Goal: Find specific page/section: Find specific page/section

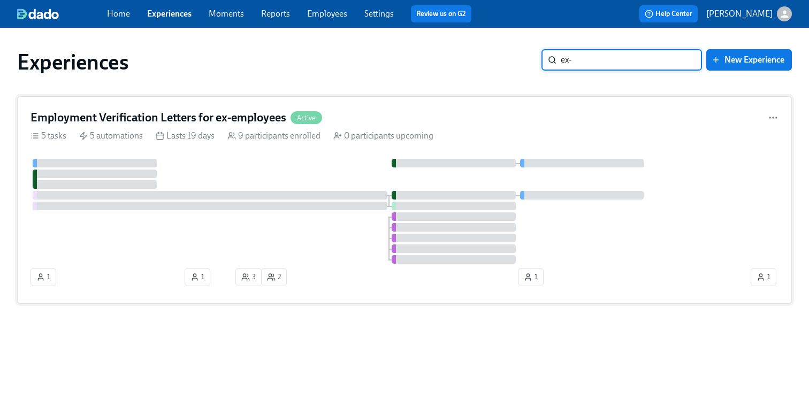
type input "ex-"
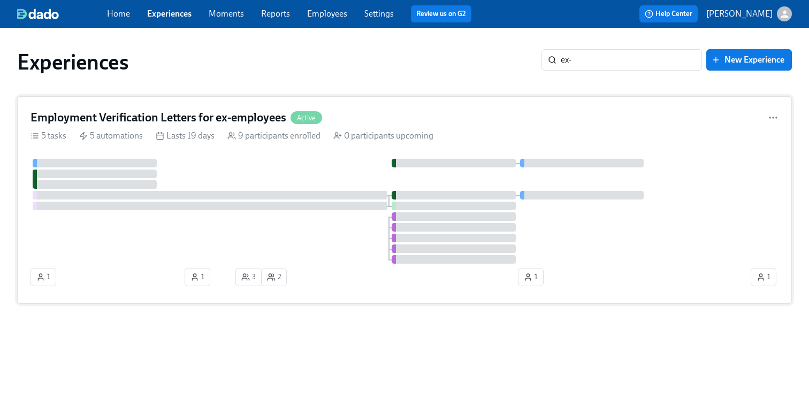
click at [240, 116] on h4 "Employment Verification Letters for ex-employees" at bounding box center [158, 118] width 256 height 16
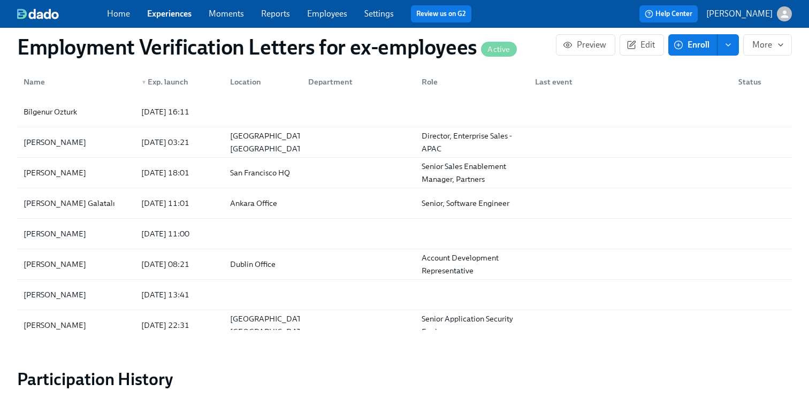
scroll to position [1259, 0]
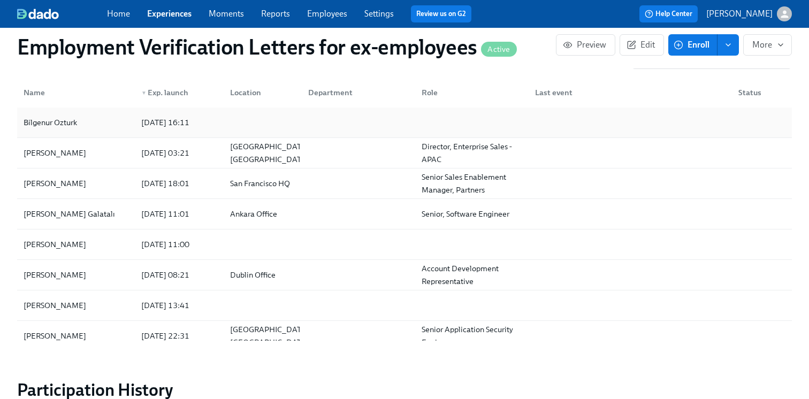
click at [175, 129] on div "2025/09/10 16:11" at bounding box center [165, 122] width 57 height 13
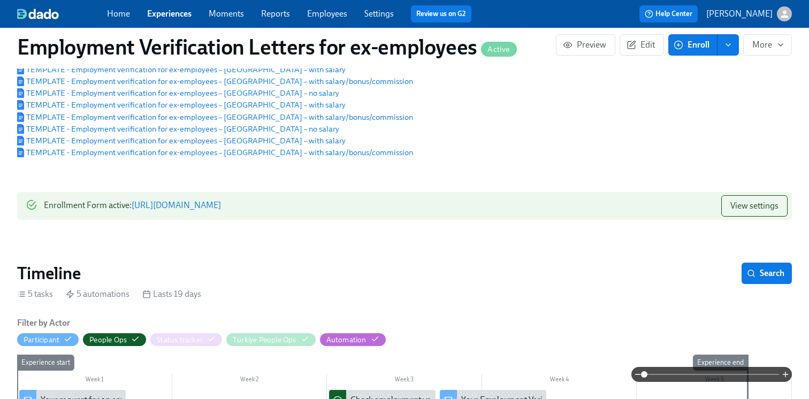
scroll to position [185, 0]
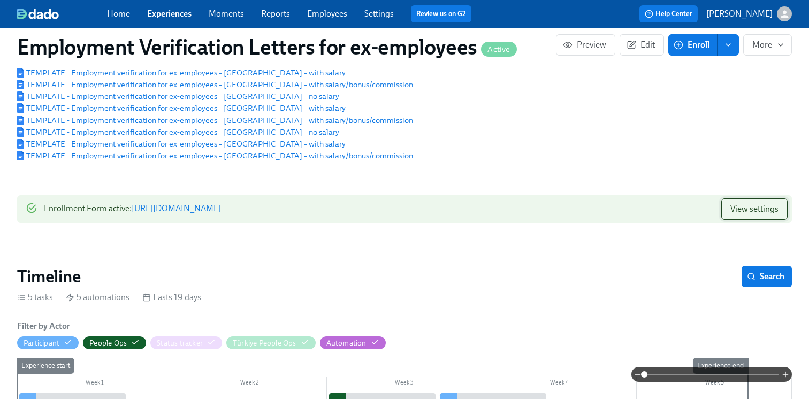
click at [737, 211] on span "View settings" at bounding box center [754, 209] width 48 height 11
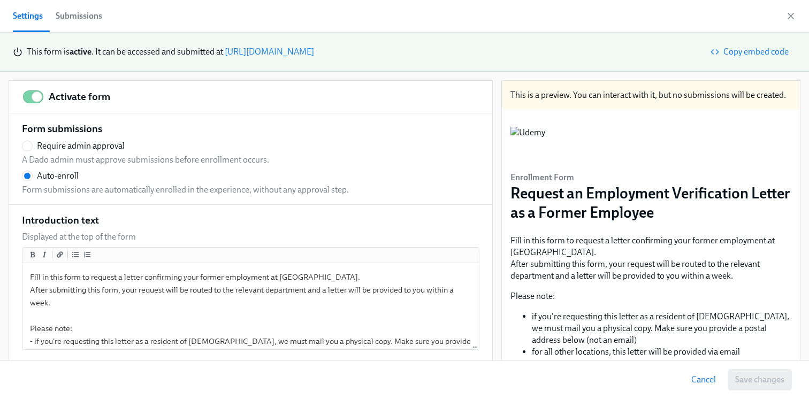
click at [92, 17] on div "Submissions" at bounding box center [79, 16] width 47 height 15
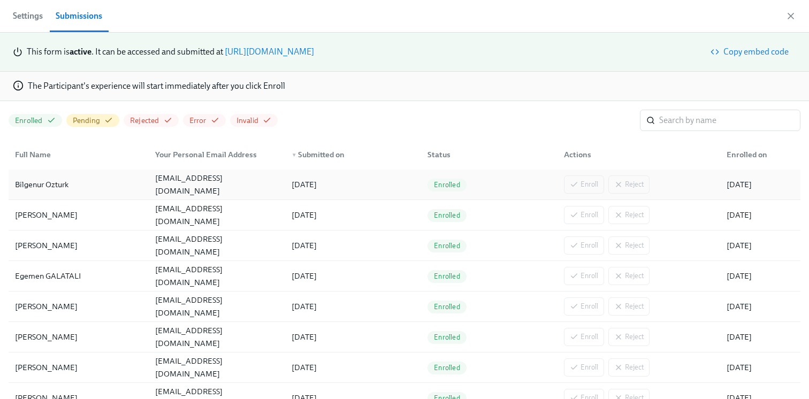
click at [301, 191] on div "09/10/2025" at bounding box center [351, 184] width 136 height 21
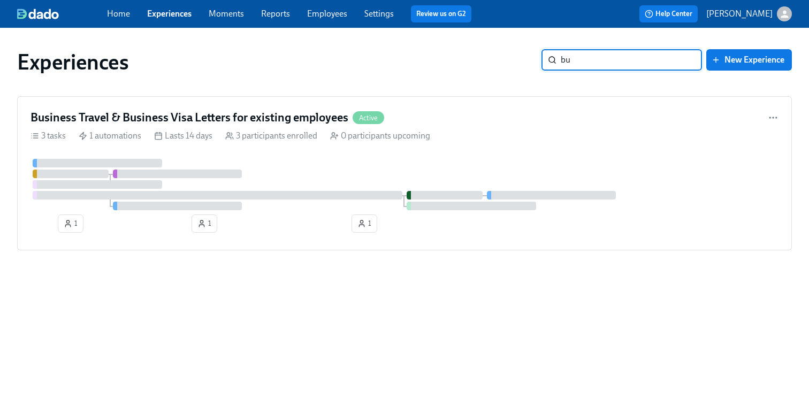
type input "b"
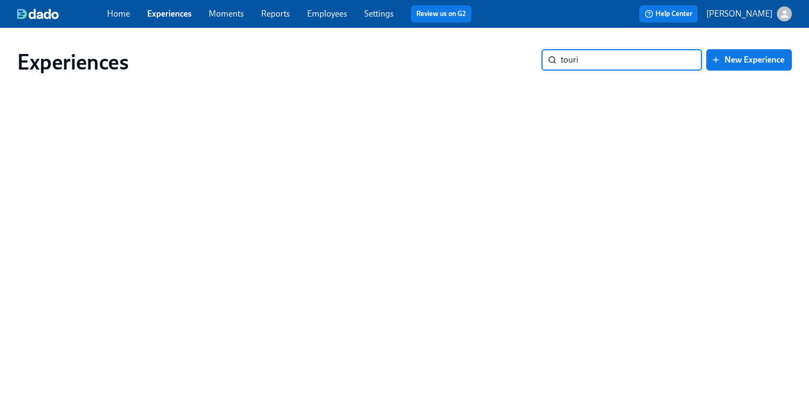
type input "touris"
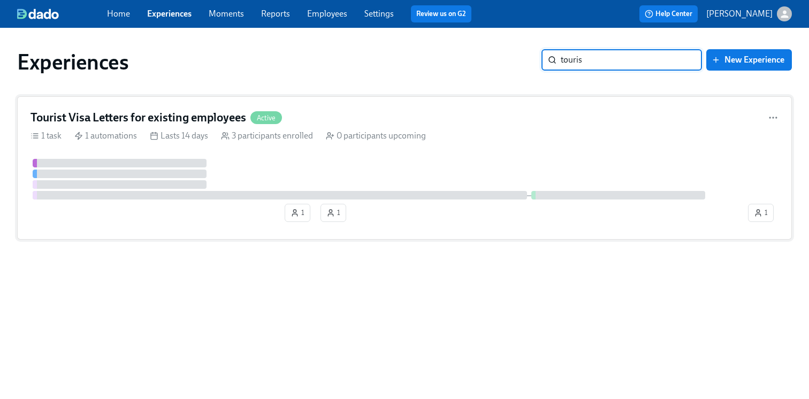
click at [223, 116] on h4 "Tourist Visa Letters for existing employees" at bounding box center [138, 118] width 216 height 16
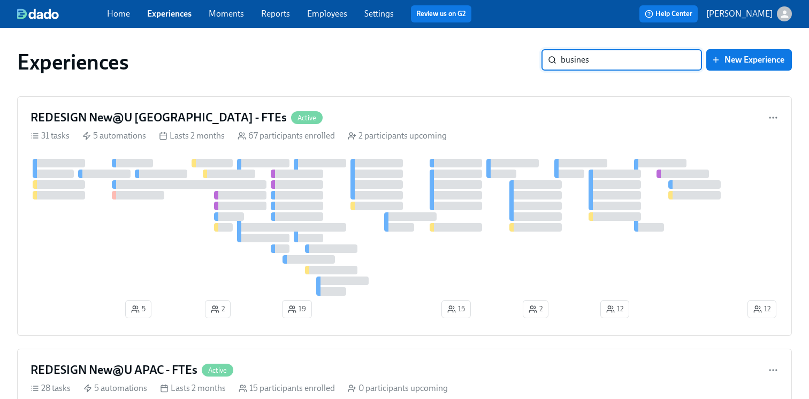
type input "business"
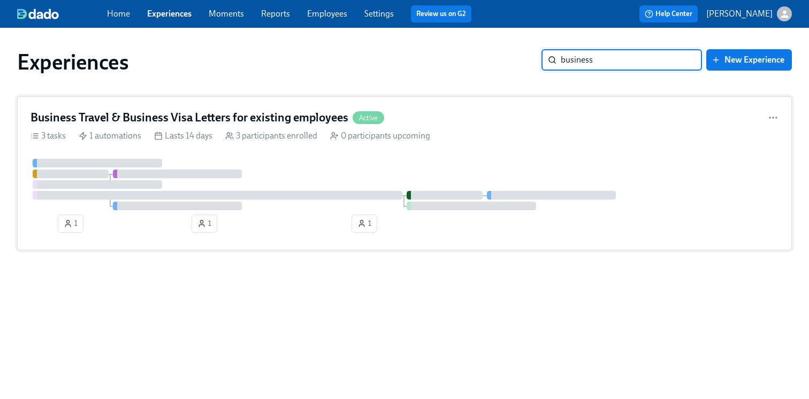
click at [267, 114] on h4 "Business Travel & Business Visa Letters for existing employees" at bounding box center [189, 118] width 318 height 16
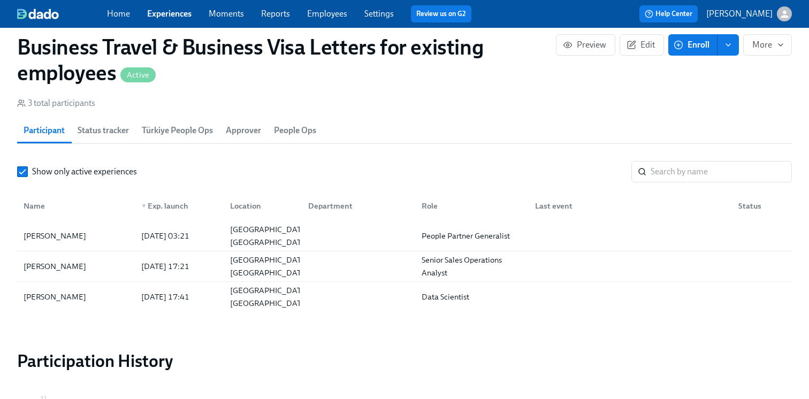
scroll to position [990, 0]
